Goal: Transaction & Acquisition: Book appointment/travel/reservation

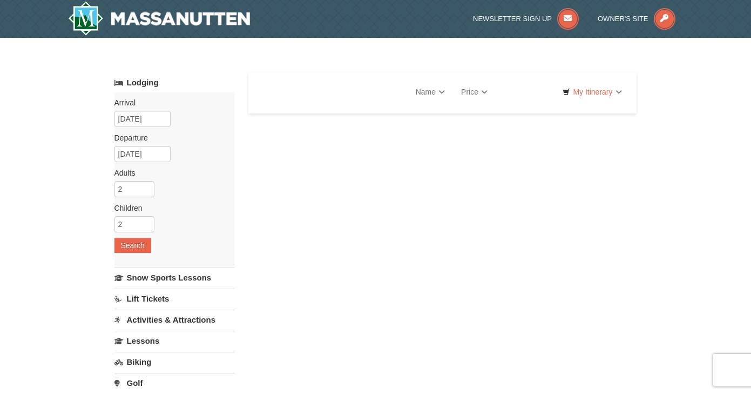
select select "10"
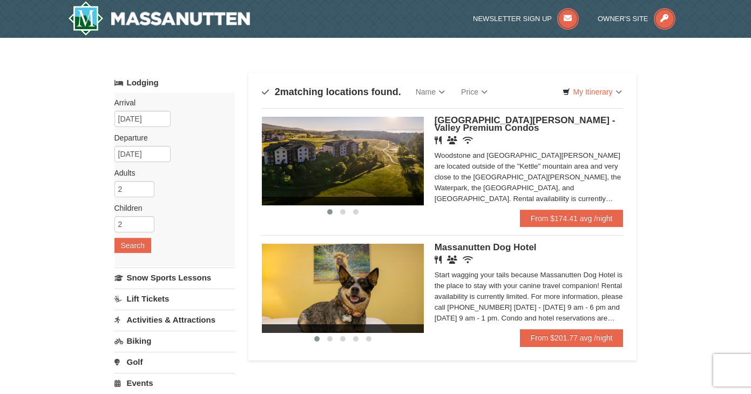
click at [495, 113] on div "‹ › Woodstone Meadows - Valley Premium Condos Restaurant Banquet Facilities Wir…" at bounding box center [443, 163] width 362 height 110
click at [482, 131] on h5 "[GEOGRAPHIC_DATA][PERSON_NAME] - Valley Premium Condos" at bounding box center [529, 124] width 189 height 15
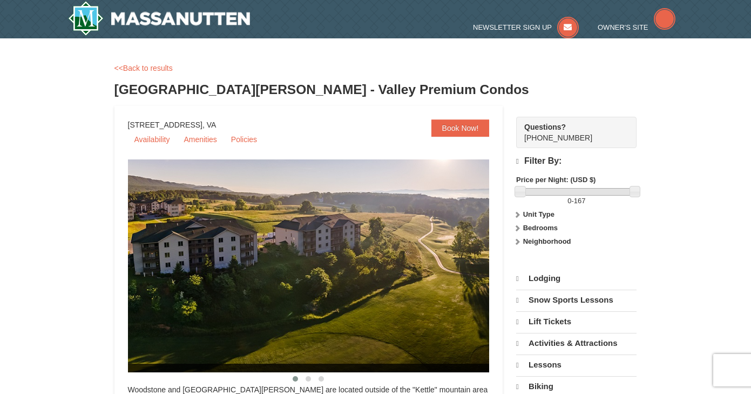
select select "10"
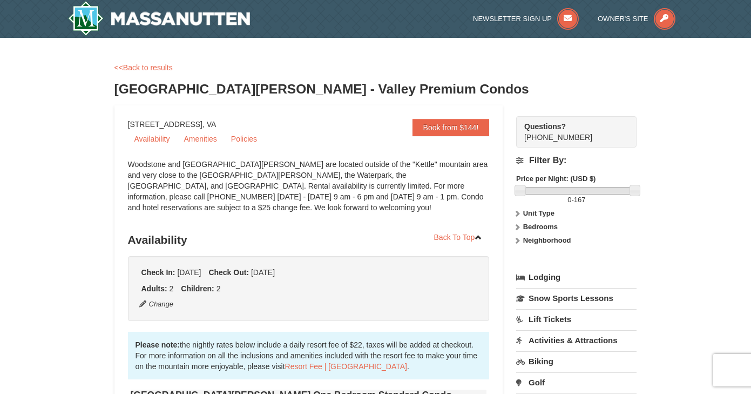
click at [135, 66] on link "<<Back to results" at bounding box center [144, 67] width 58 height 9
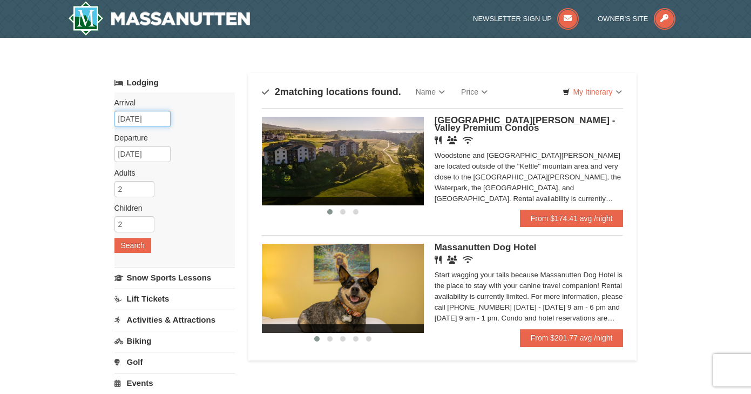
click at [135, 120] on input "[DATE]" at bounding box center [143, 119] width 56 height 16
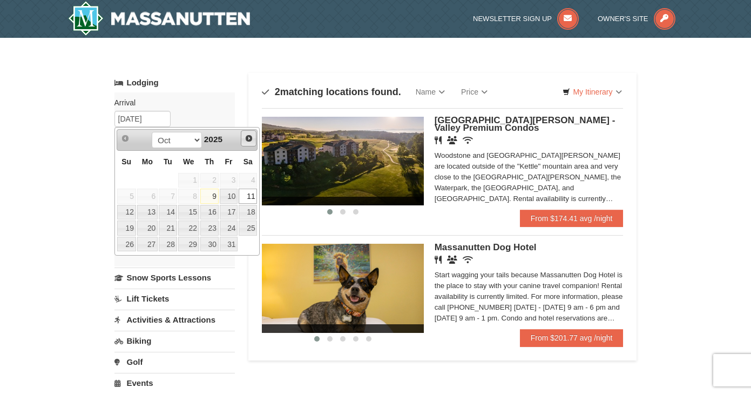
click at [249, 137] on span "Next" at bounding box center [249, 138] width 9 height 9
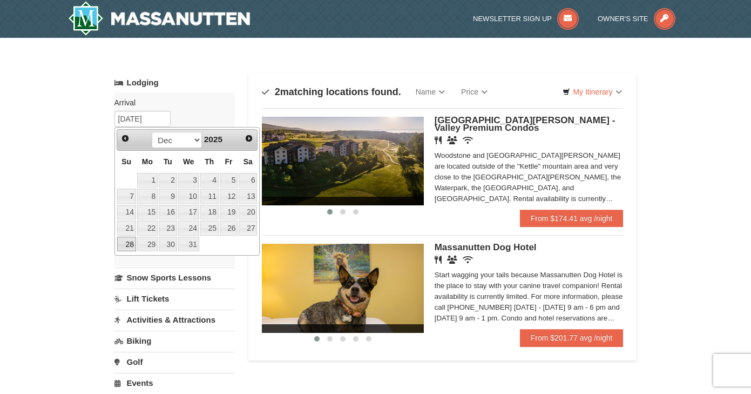
click at [128, 245] on link "28" at bounding box center [126, 244] width 19 height 15
type input "[DATE]"
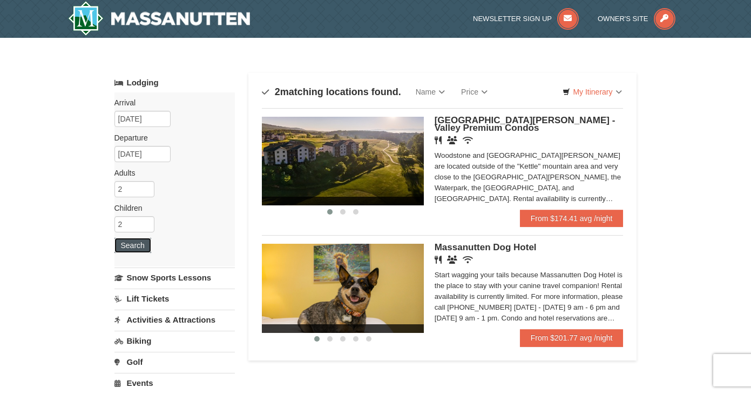
click at [137, 250] on button "Search" at bounding box center [133, 245] width 37 height 15
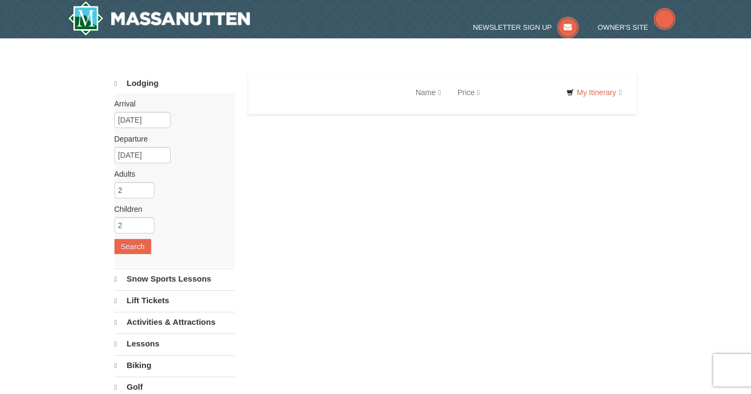
select select "10"
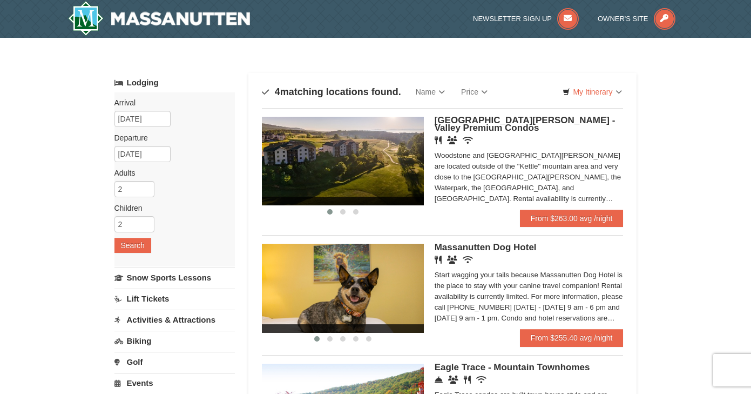
click at [449, 123] on span "[GEOGRAPHIC_DATA][PERSON_NAME] - Valley Premium Condos" at bounding box center [525, 124] width 181 height 18
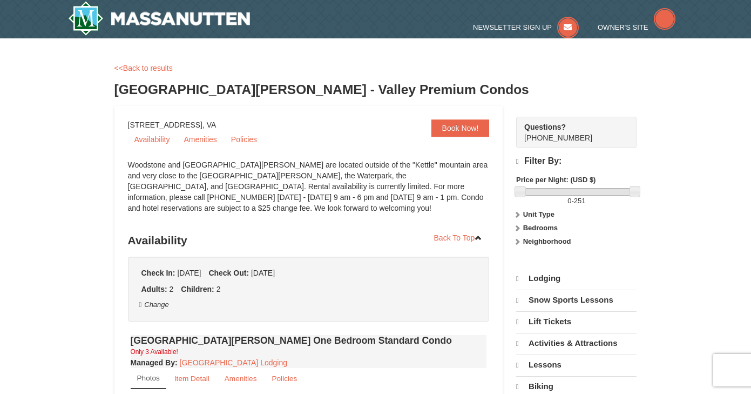
select select "10"
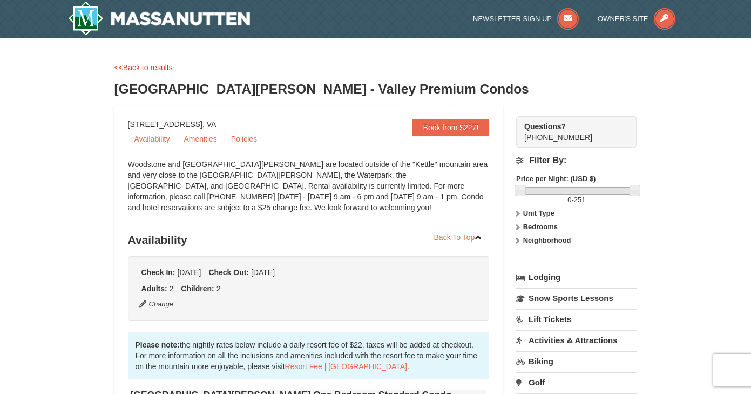
click at [146, 68] on link "<<Back to results" at bounding box center [144, 67] width 58 height 9
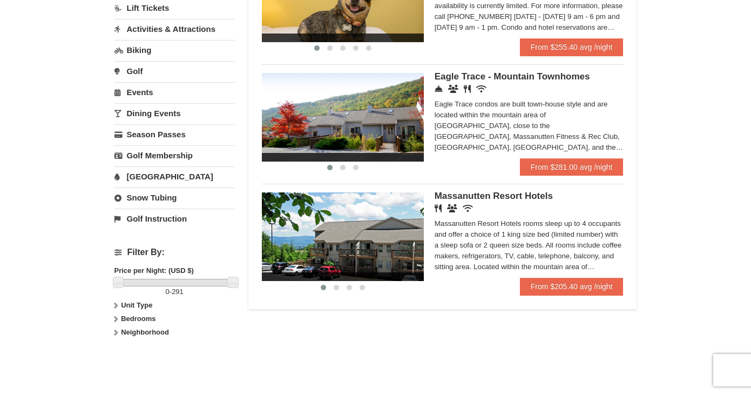
scroll to position [287, 0]
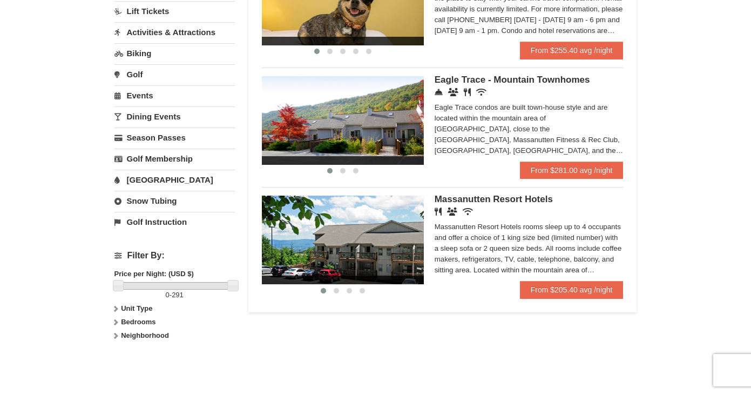
click at [474, 91] on div "Concierge Desk Conference Facilities Restaurant Wireless Internet (free)" at bounding box center [529, 92] width 189 height 11
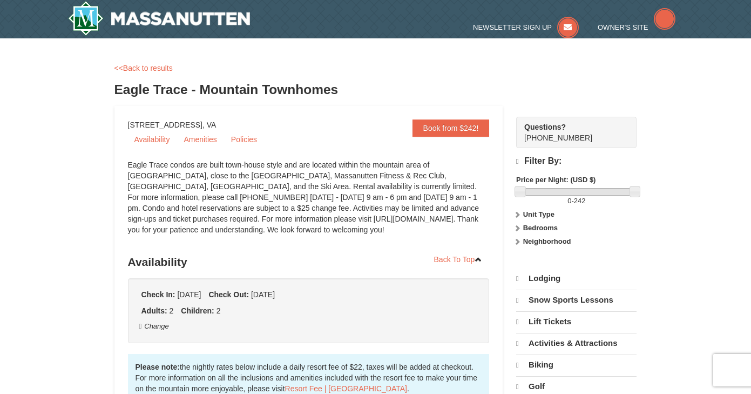
click at [472, 83] on h3 "Eagle Trace - Mountain Townhomes" at bounding box center [376, 90] width 523 height 22
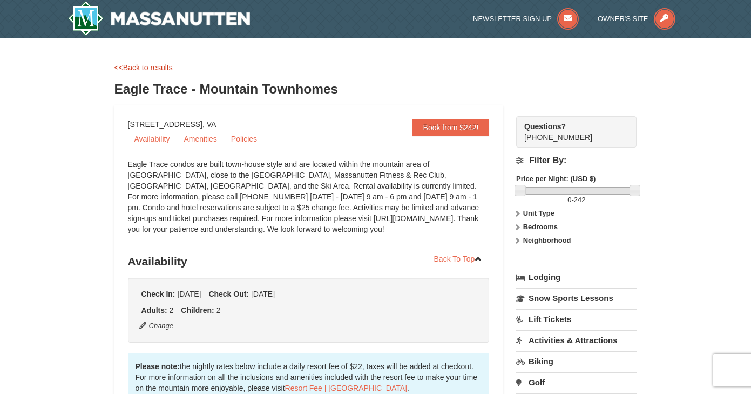
click at [129, 65] on link "<<Back to results" at bounding box center [144, 67] width 58 height 9
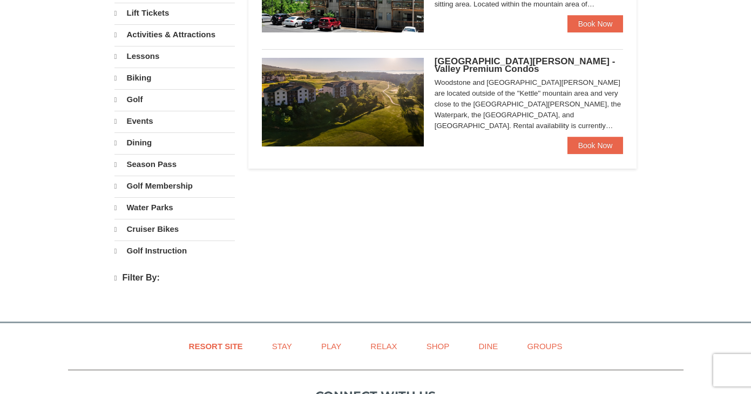
select select "10"
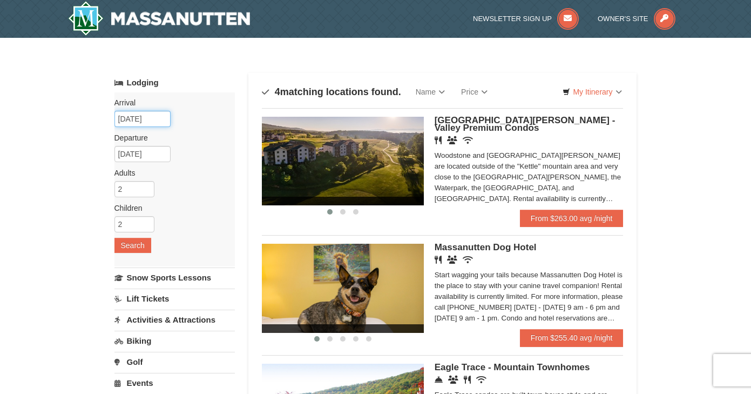
click at [152, 116] on input "12/28/2025" at bounding box center [143, 119] width 56 height 16
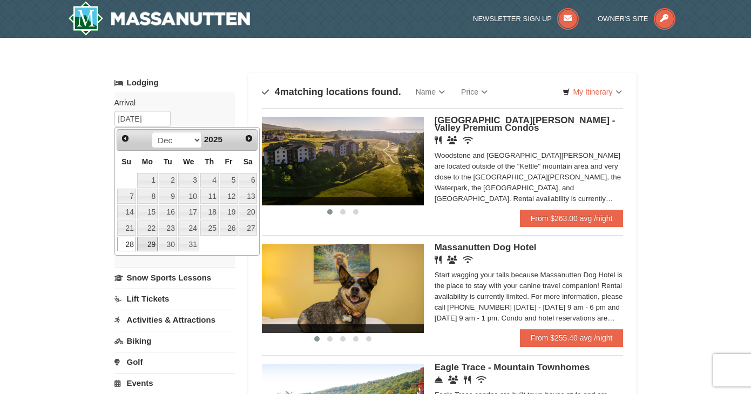
click at [144, 246] on link "29" at bounding box center [147, 244] width 21 height 15
type input "[DATE]"
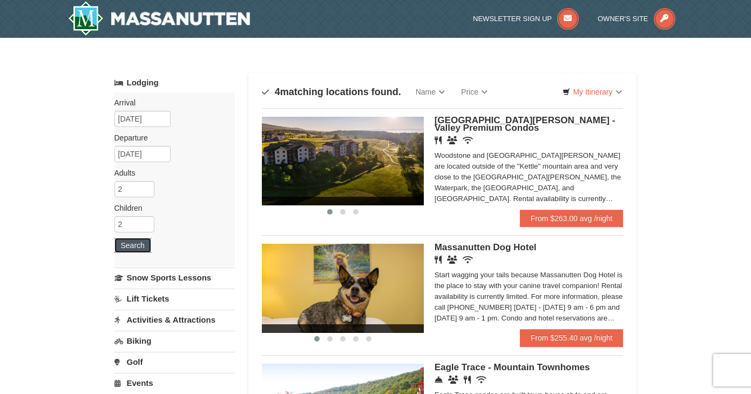
click at [131, 248] on button "Search" at bounding box center [133, 245] width 37 height 15
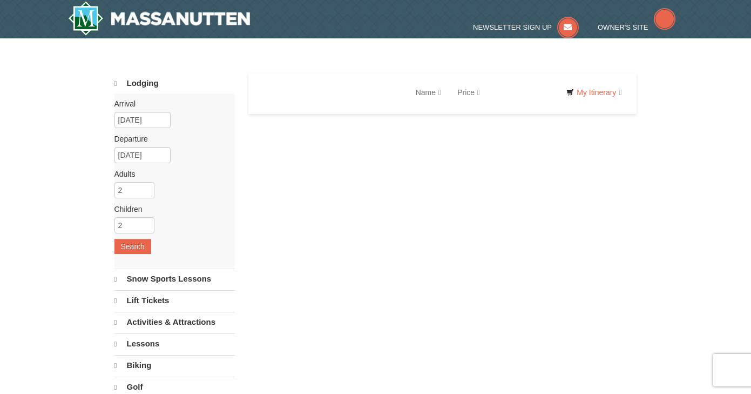
select select "10"
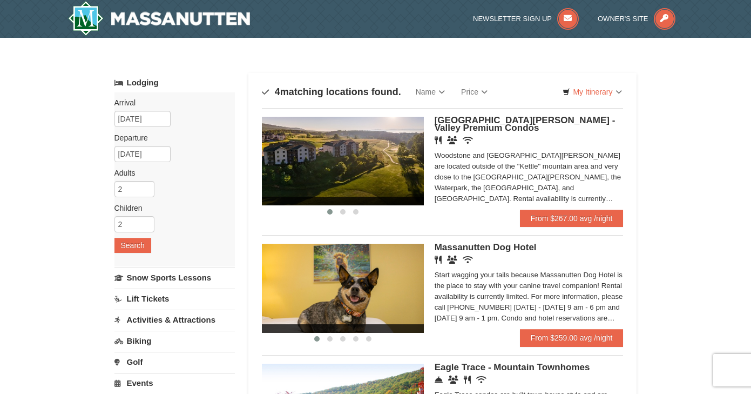
click at [440, 122] on span "[GEOGRAPHIC_DATA][PERSON_NAME] - Valley Premium Condos" at bounding box center [525, 124] width 181 height 18
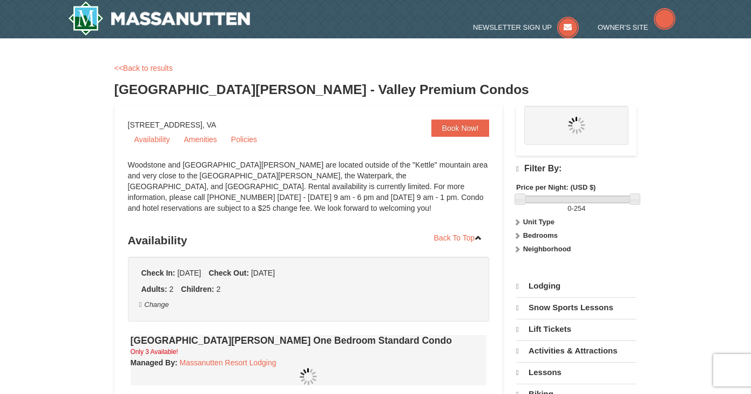
scroll to position [1332, 0]
